Goal: Check status: Check status

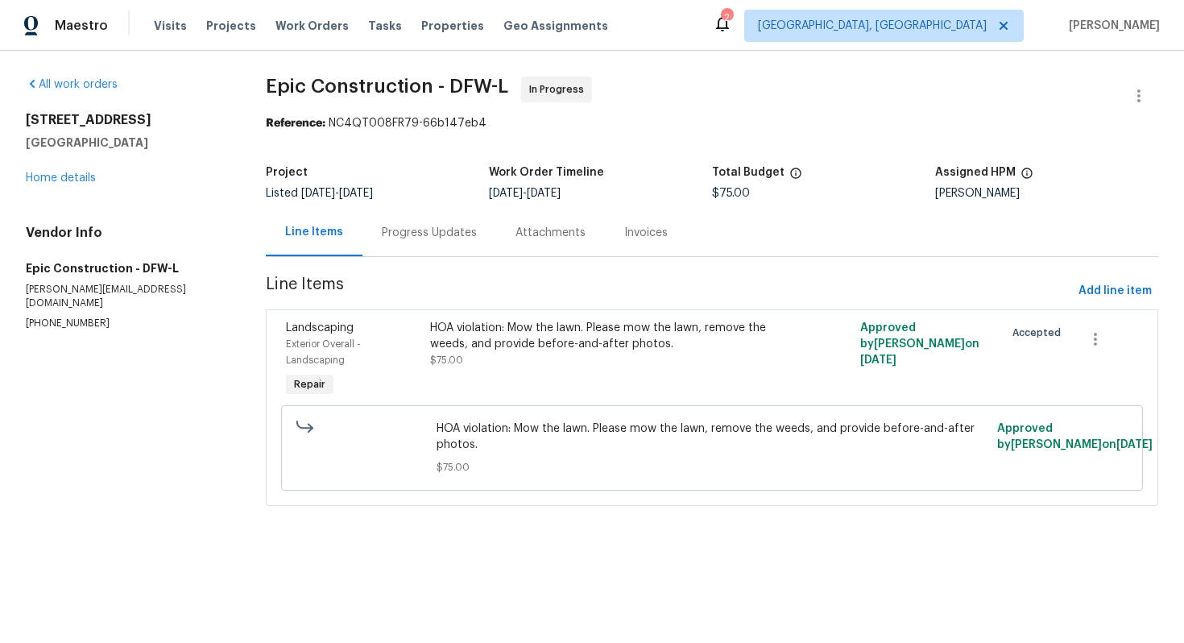
click at [404, 222] on div "Progress Updates" at bounding box center [430, 233] width 134 height 48
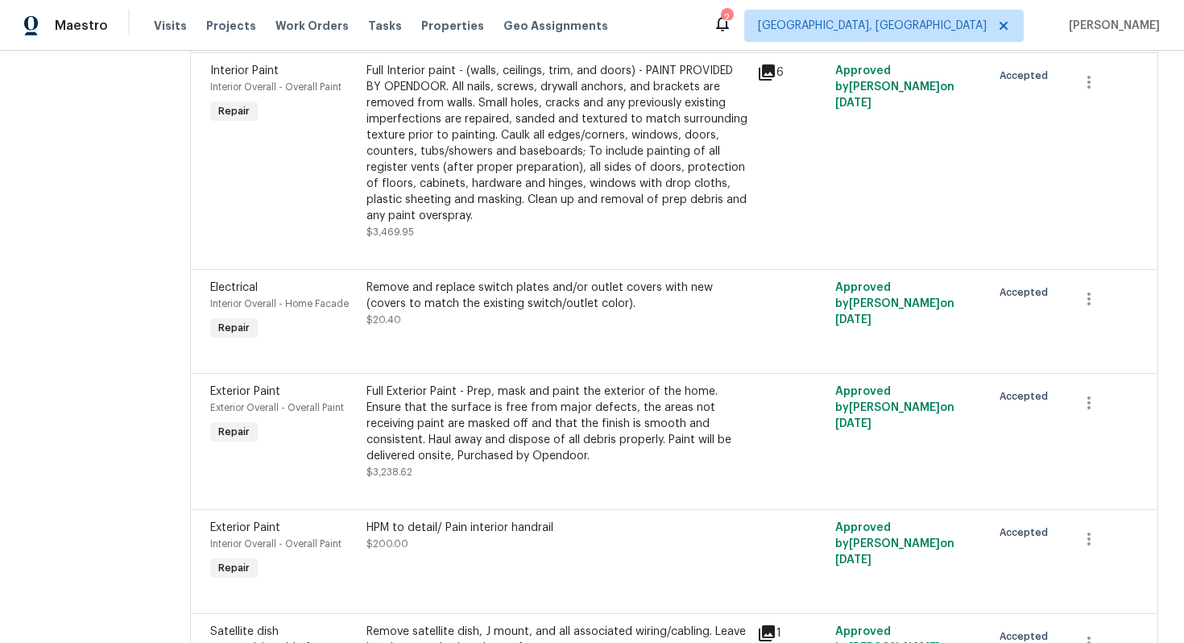
scroll to position [2425, 0]
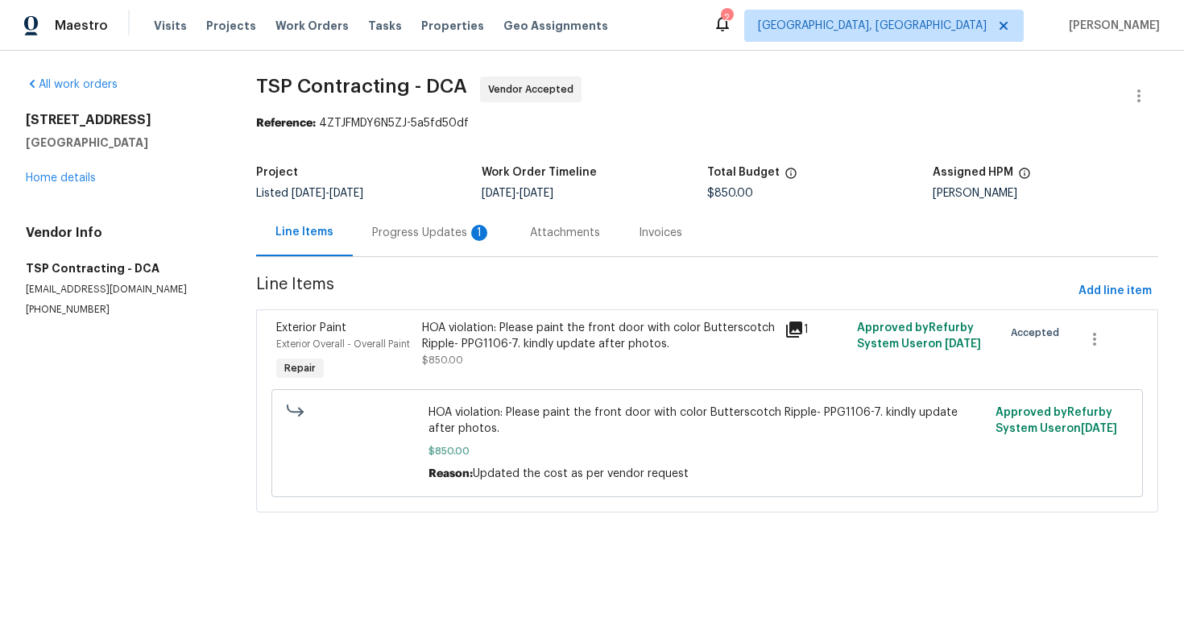
click at [426, 253] on div "Progress Updates 1" at bounding box center [432, 233] width 158 height 48
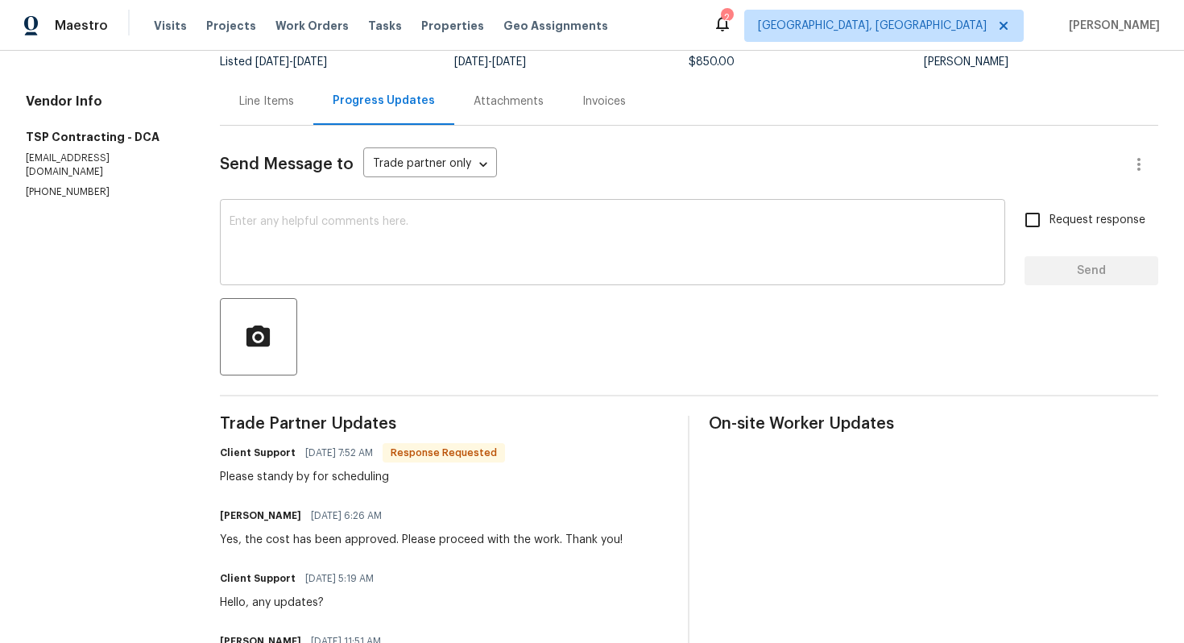
scroll to position [139, 0]
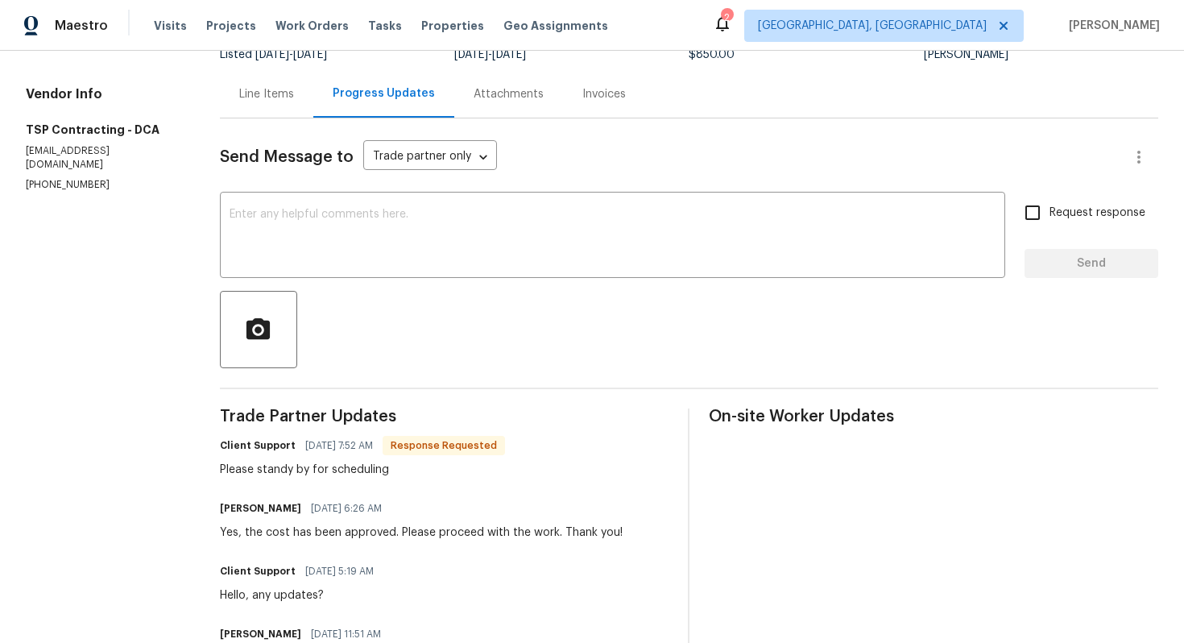
click at [286, 111] on div "Line Items" at bounding box center [266, 94] width 93 height 48
